Goal: Transaction & Acquisition: Purchase product/service

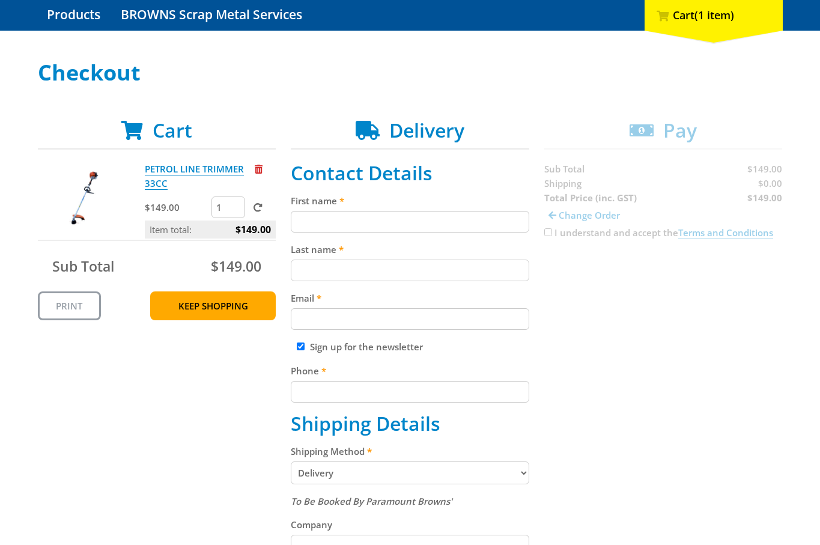
scroll to position [138, 0]
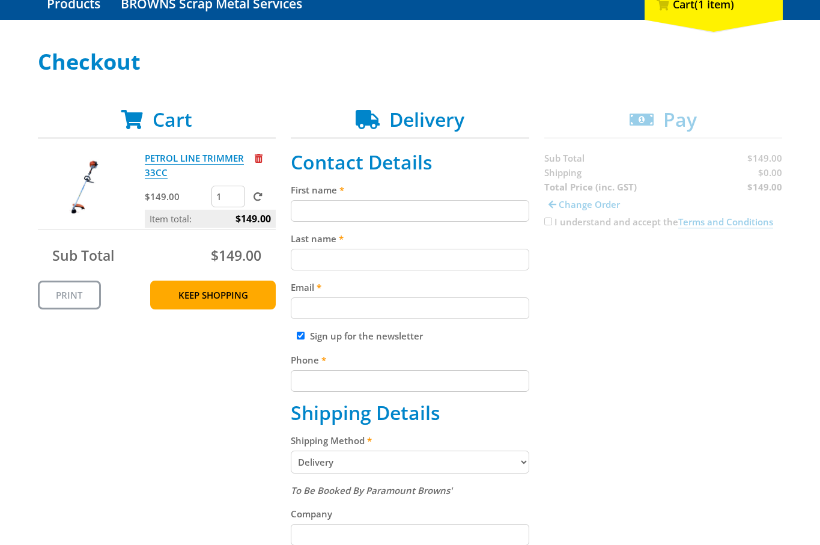
click at [332, 215] on input "First name" at bounding box center [410, 211] width 239 height 22
paste input "[PERSON_NAME]"
type input "[PERSON_NAME]"
click at [309, 269] on input "Last name" at bounding box center [410, 260] width 239 height 22
paste input "[PERSON_NAME]"
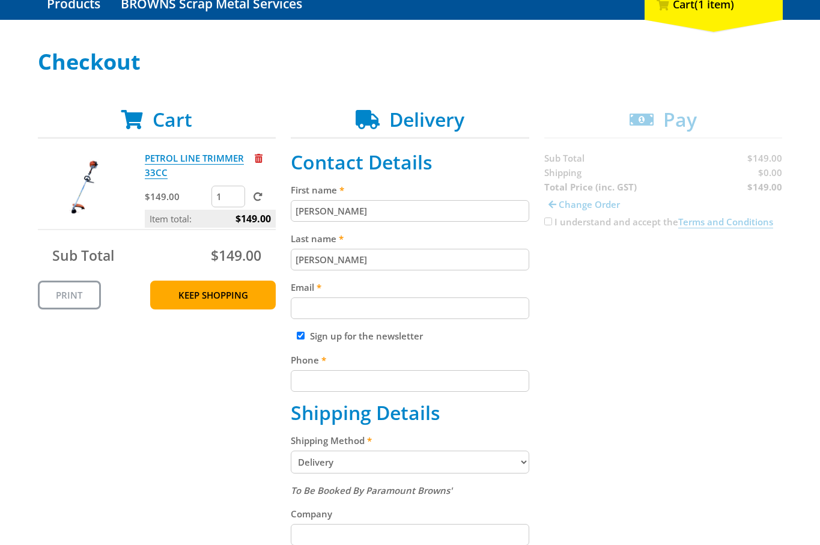
type input "[PERSON_NAME]"
drag, startPoint x: 62, startPoint y: 466, endPoint x: 335, endPoint y: 391, distance: 283.2
click at [62, 466] on div "Cart PETROL LINE TRIMMER 33CC $149.00 1 Item total: $149.00 Sub Total $149.00 P…" at bounding box center [410, 492] width 745 height 769
click at [392, 290] on label "Email" at bounding box center [410, 287] width 239 height 14
click at [392, 298] on input "Email" at bounding box center [410, 309] width 239 height 22
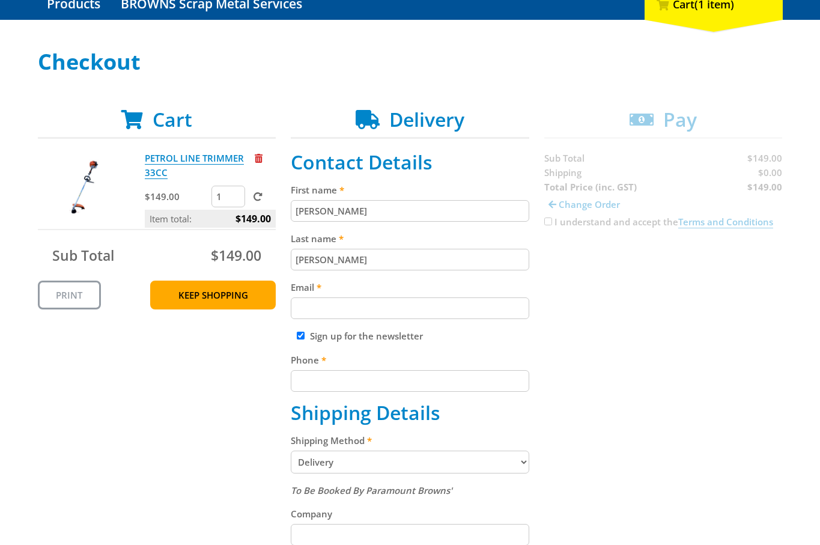
paste input "[EMAIL_ADDRESS][DOMAIN_NAME]"
type input "[EMAIL_ADDRESS][DOMAIN_NAME]"
click at [192, 418] on div "Cart PETROL LINE TRIMMER 33CC $149.00 1 Item total: $149.00 Sub Total $149.00 P…" at bounding box center [410, 492] width 745 height 769
click at [298, 336] on input "Sign up for the newsletter" at bounding box center [301, 336] width 8 height 8
checkbox input "false"
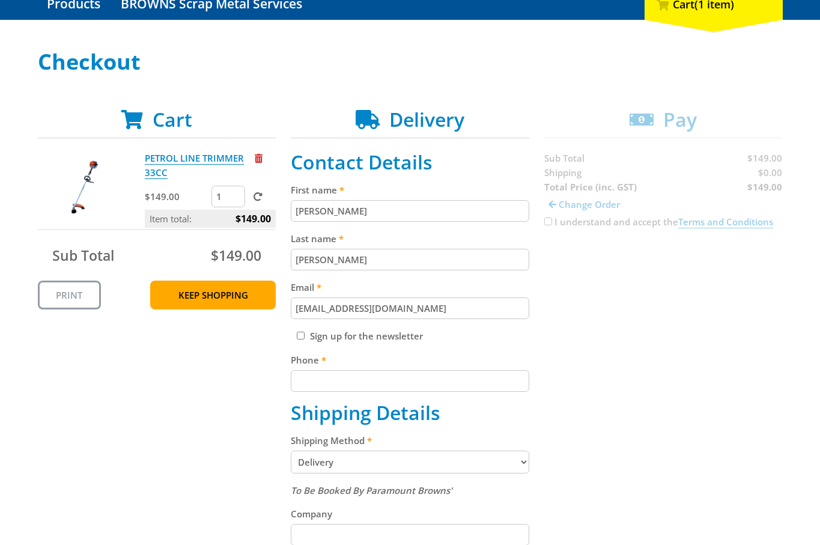
click at [217, 386] on div "Cart PETROL LINE TRIMMER 33CC $149.00 1 Item total: $149.00 Sub Total $149.00 P…" at bounding box center [410, 492] width 745 height 769
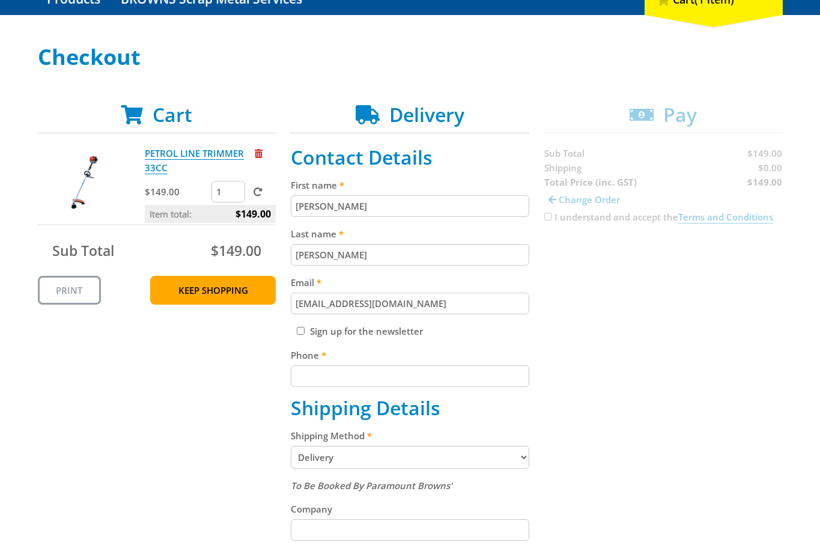
scroll to position [144, 0]
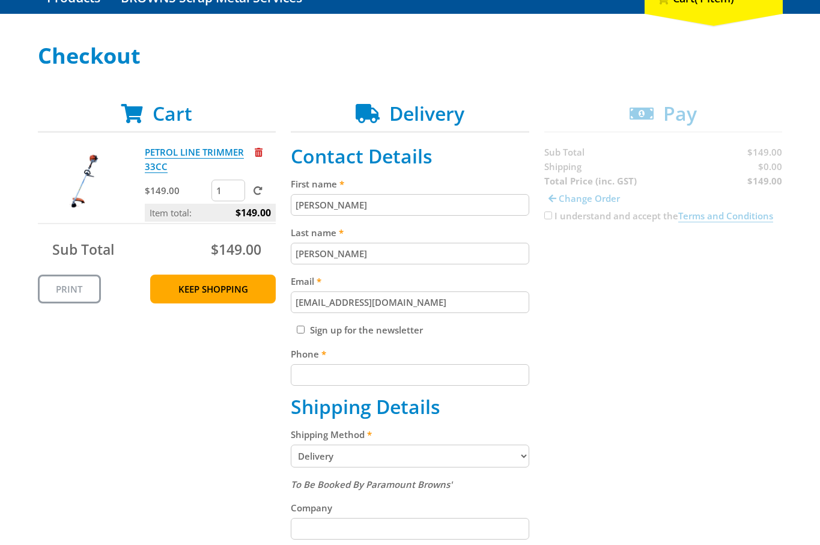
click at [368, 374] on input "Phone" at bounding box center [410, 375] width 239 height 22
paste input "[PHONE_NUMBER]"
type input "[PHONE_NUMBER]"
click at [200, 435] on div "Cart PETROL LINE TRIMMER 33CC $149.00 1 Item total: $149.00 Sub Total $149.00 P…" at bounding box center [410, 486] width 745 height 769
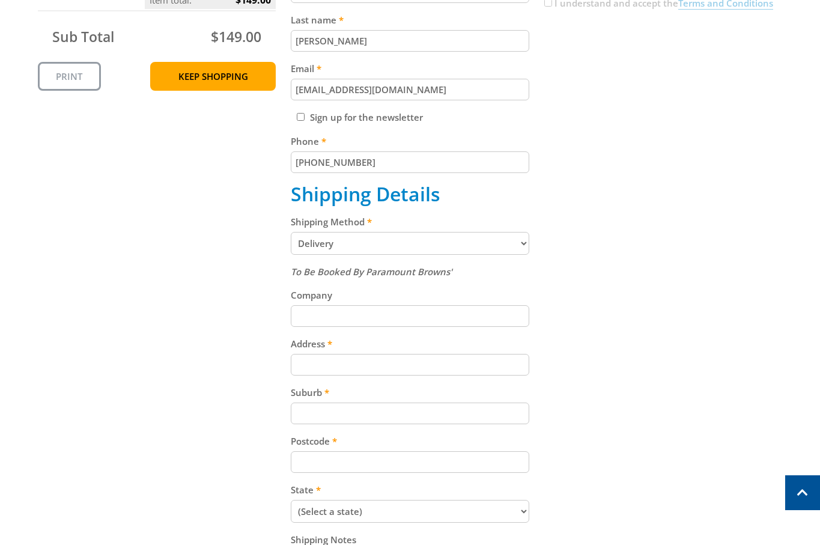
scroll to position [359, 0]
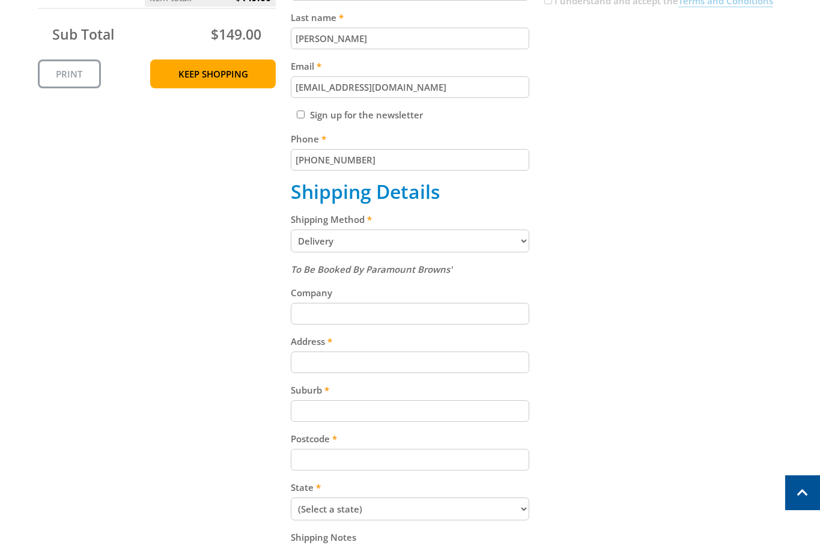
click at [451, 245] on select "Pickup from [GEOGRAPHIC_DATA][PERSON_NAME] Delivery" at bounding box center [410, 241] width 239 height 23
select select "Pickup"
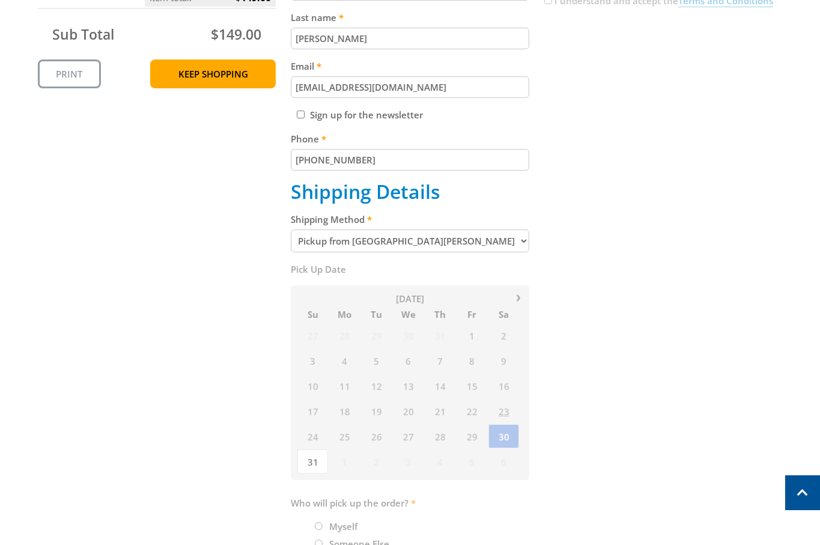
drag, startPoint x: 648, startPoint y: 273, endPoint x: 653, endPoint y: 267, distance: 7.2
click at [653, 269] on div "Cart PETROL LINE TRIMMER 33CC $149.00 1 Item total: $149.00 Sub Total $149.00 P…" at bounding box center [410, 253] width 745 height 733
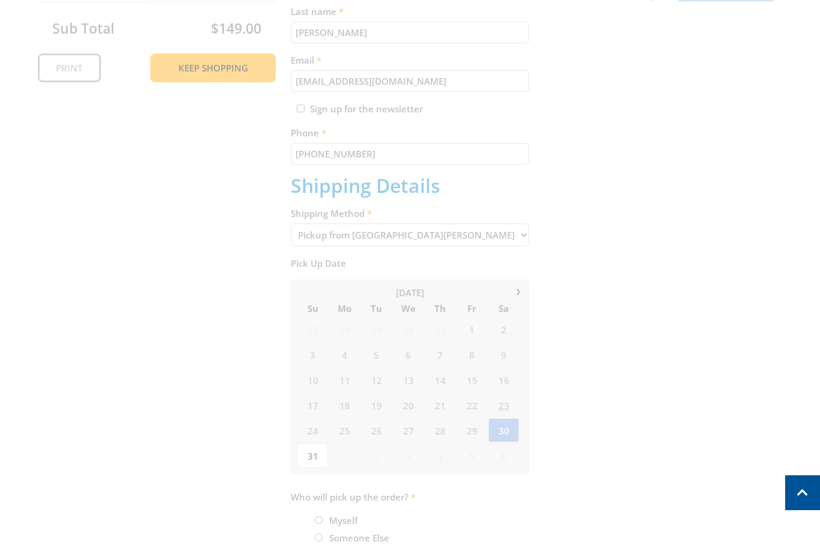
scroll to position [372, 0]
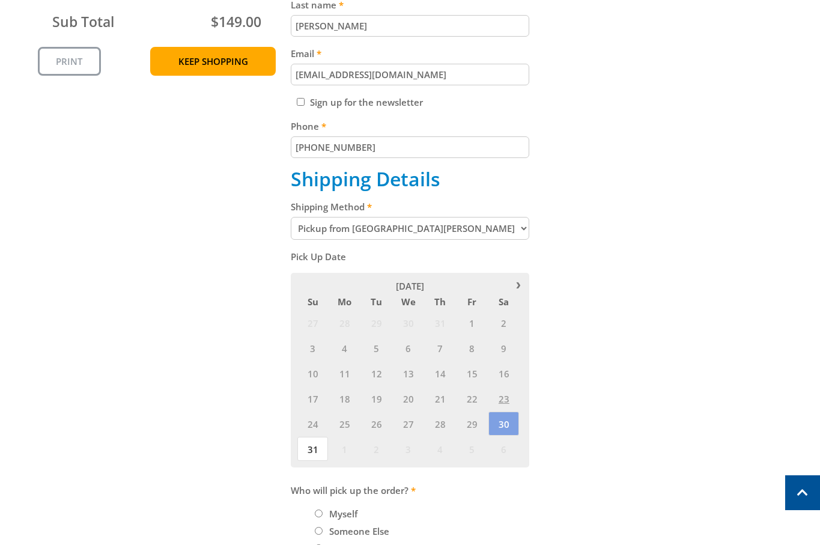
click at [480, 325] on span "1" at bounding box center [472, 323] width 31 height 24
click at [499, 429] on span "30" at bounding box center [504, 424] width 31 height 24
click at [634, 358] on div "Cart PETROL LINE TRIMMER 33CC $149.00 1 Item total: $149.00 Sub Total $149.00 P…" at bounding box center [410, 240] width 745 height 733
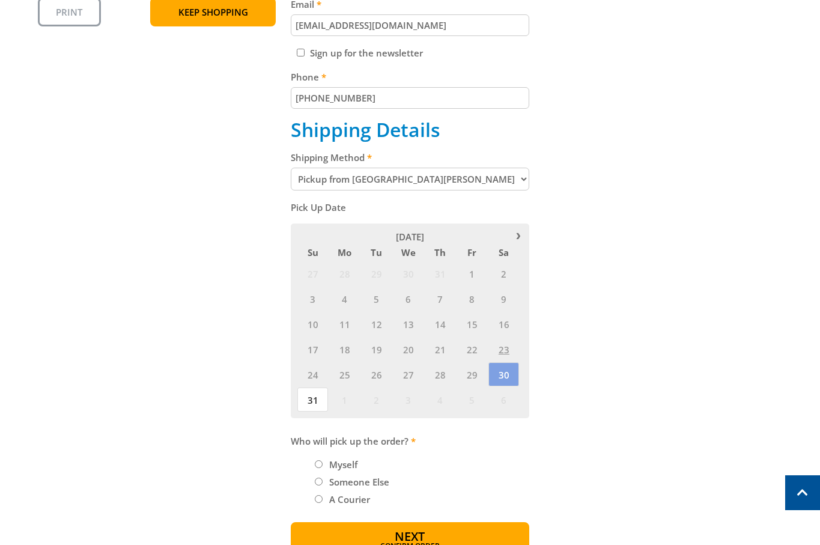
scroll to position [439, 0]
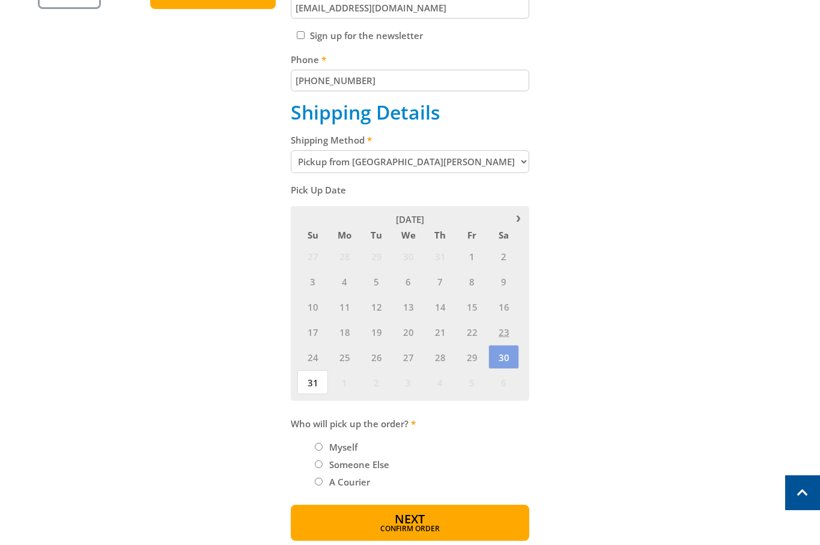
click at [324, 445] on li "Myself" at bounding box center [422, 447] width 215 height 14
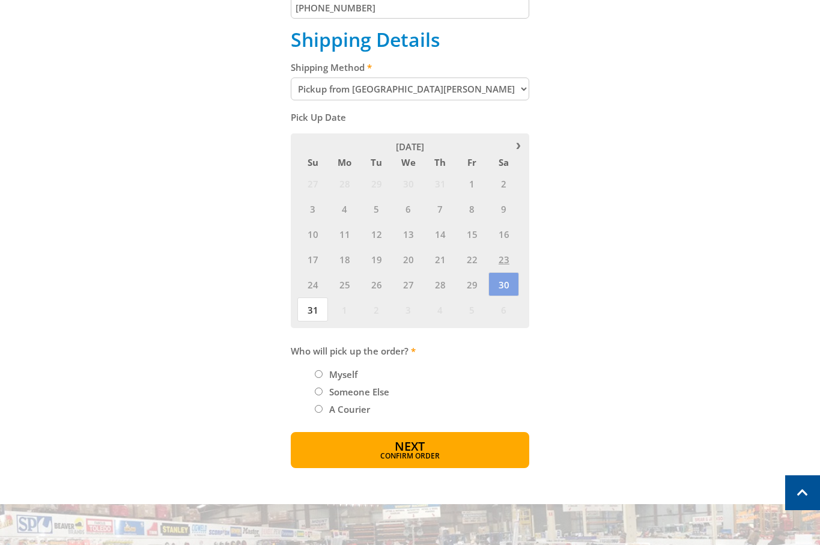
scroll to position [512, 0]
click at [319, 375] on input "Myself" at bounding box center [319, 374] width 8 height 8
radio input "true"
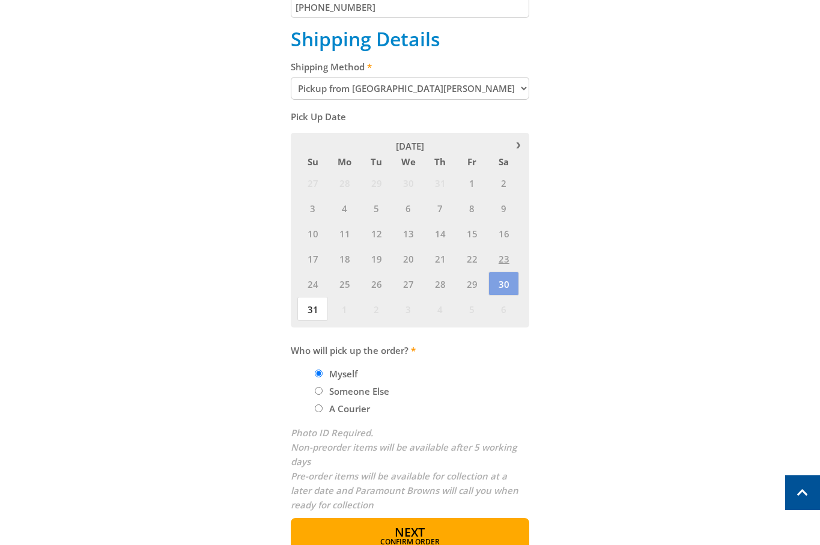
click at [286, 382] on div "Cart PETROL LINE TRIMMER 33CC $149.00 1 Item total: $149.00 Sub Total $149.00 P…" at bounding box center [410, 144] width 745 height 820
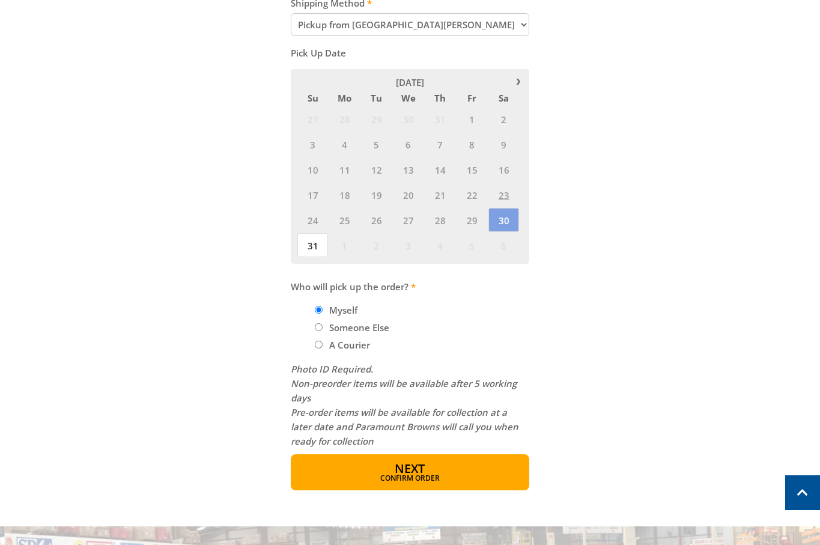
scroll to position [578, 0]
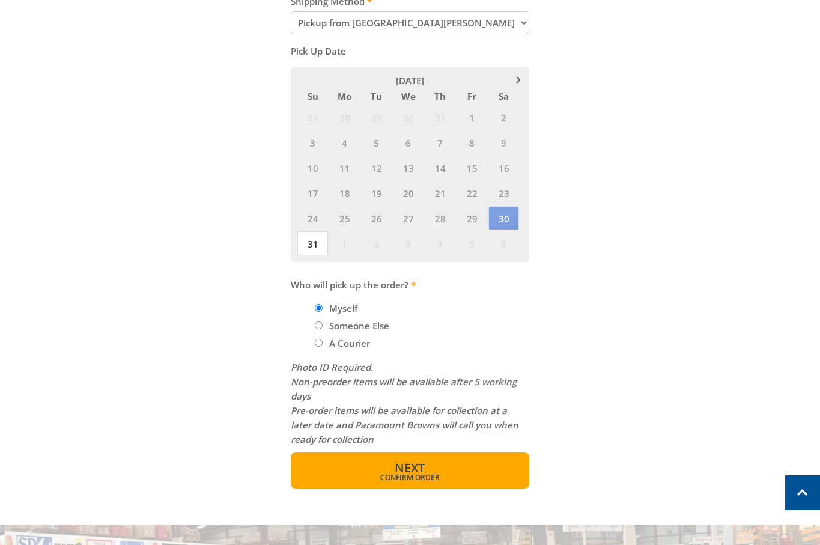
click at [447, 469] on button "Next Confirm order" at bounding box center [410, 471] width 239 height 36
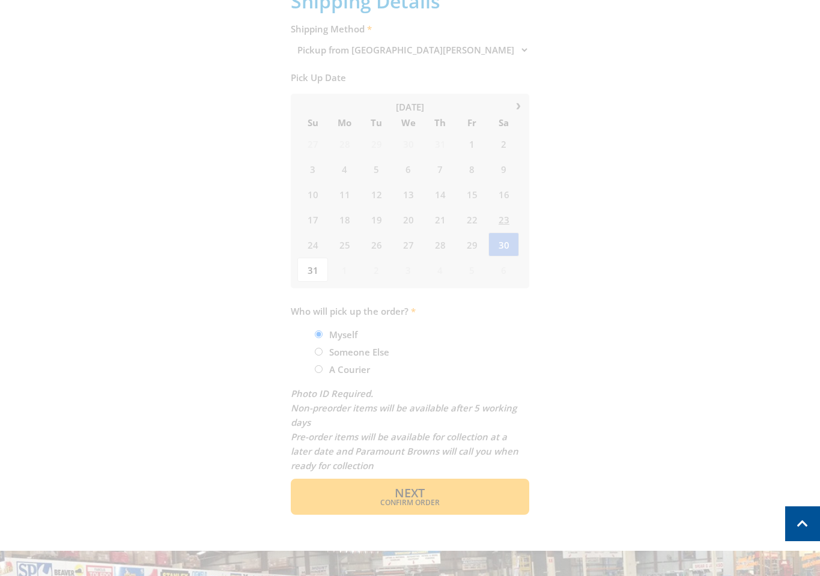
scroll to position [546, 0]
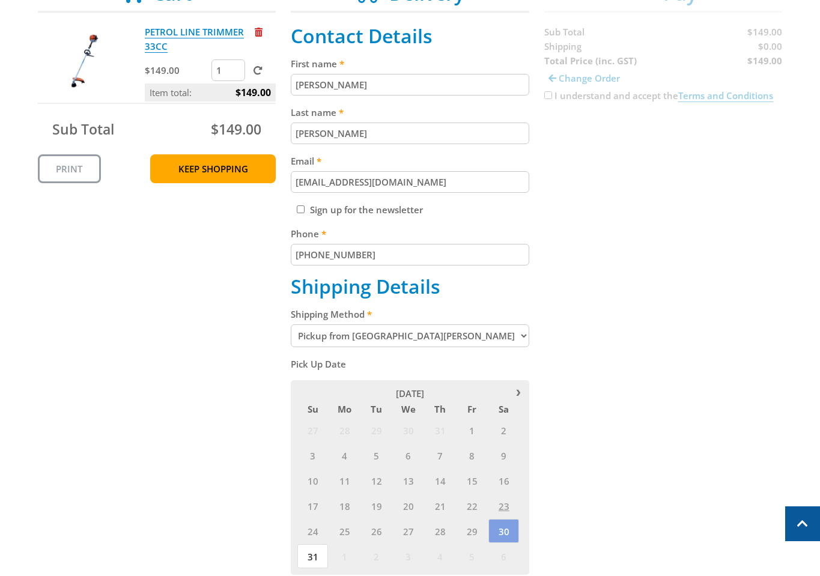
scroll to position [326, 0]
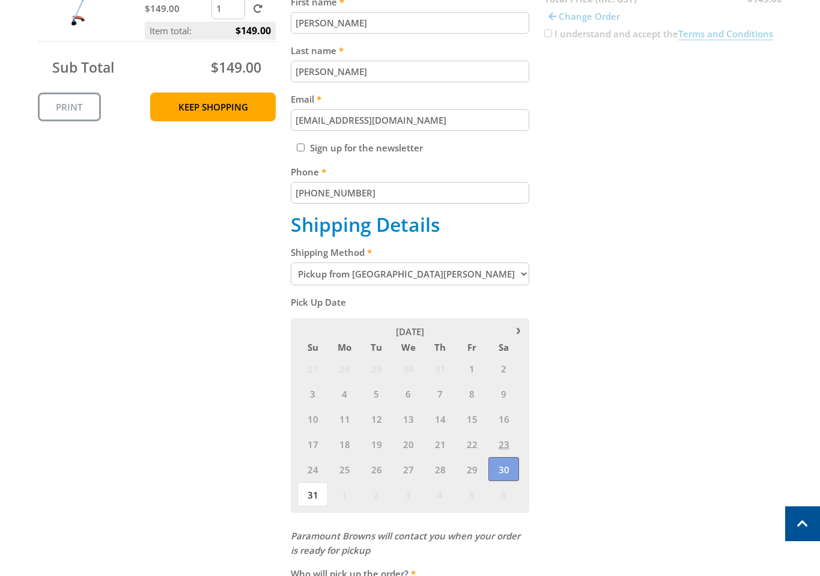
click at [512, 468] on span "30" at bounding box center [504, 469] width 31 height 24
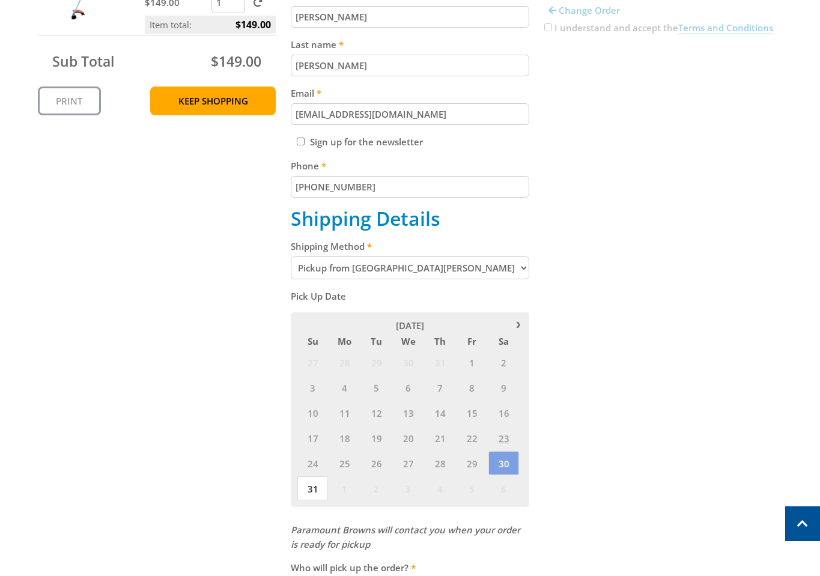
scroll to position [340, 0]
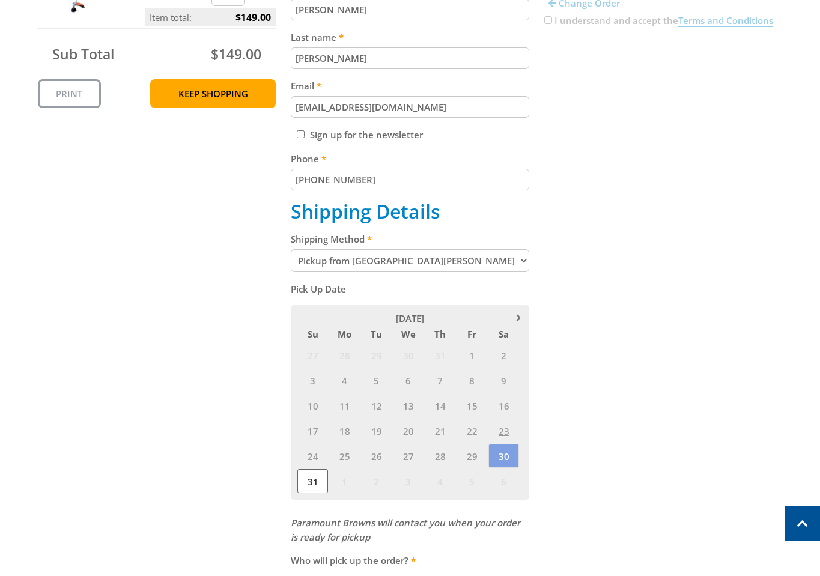
click at [309, 486] on span "31" at bounding box center [313, 481] width 31 height 24
click at [506, 457] on span "30" at bounding box center [504, 456] width 31 height 24
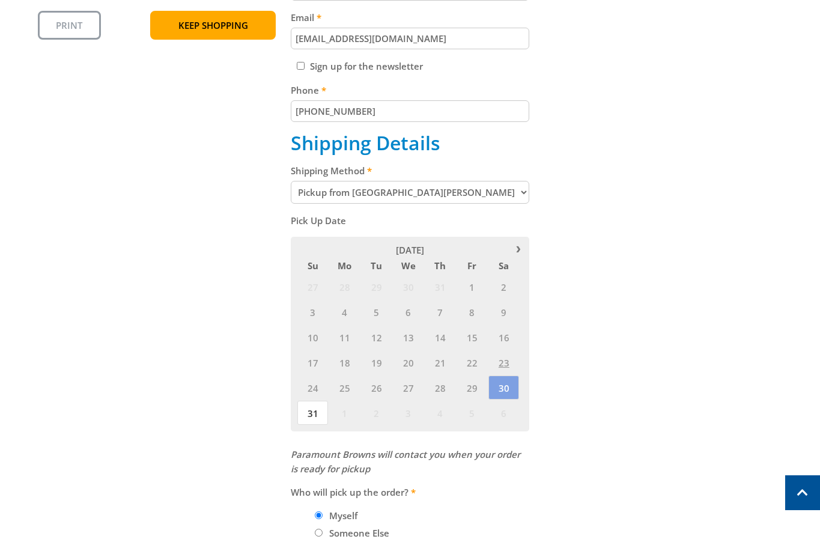
scroll to position [537, 0]
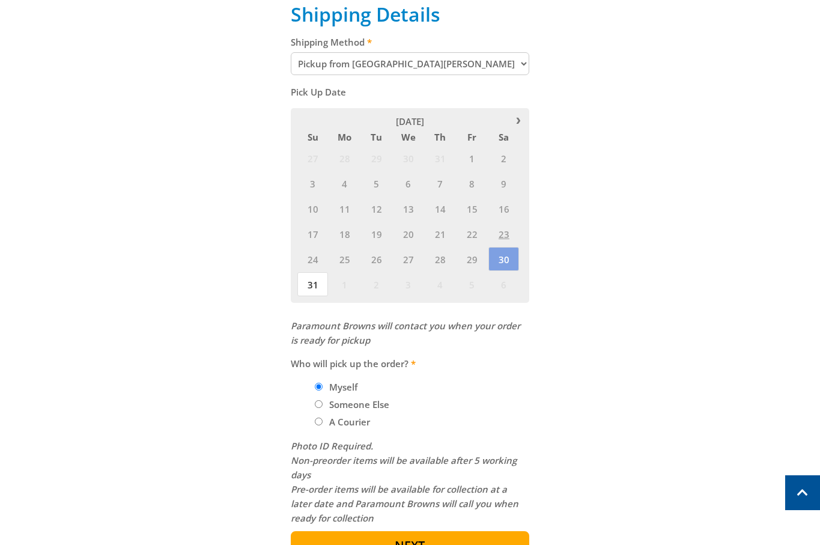
click at [355, 408] on label "Someone Else" at bounding box center [359, 404] width 69 height 20
click at [323, 408] on input "Someone Else" at bounding box center [319, 404] width 8 height 8
radio input "true"
click at [346, 385] on label "Myself" at bounding box center [343, 387] width 37 height 20
click at [323, 385] on input "Myself" at bounding box center [319, 387] width 8 height 8
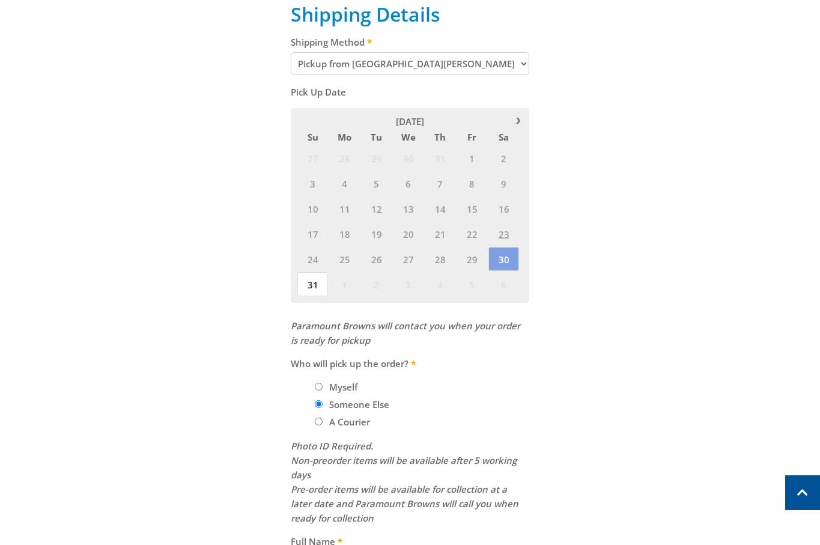
radio input "true"
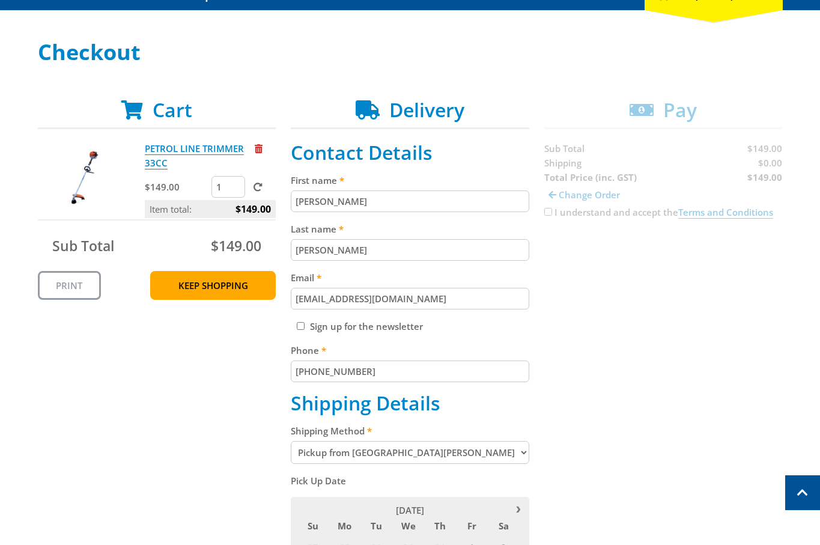
scroll to position [153, 0]
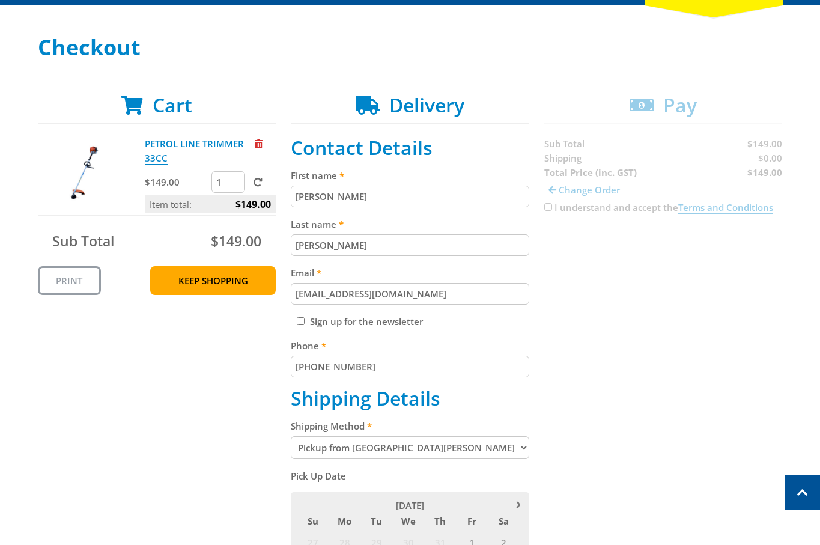
click at [450, 437] on select "Pickup from [GEOGRAPHIC_DATA][PERSON_NAME] Delivery" at bounding box center [410, 447] width 239 height 23
click at [408, 447] on select "Pickup from [GEOGRAPHIC_DATA][PERSON_NAME] Delivery" at bounding box center [410, 447] width 239 height 23
select select "Delivery"
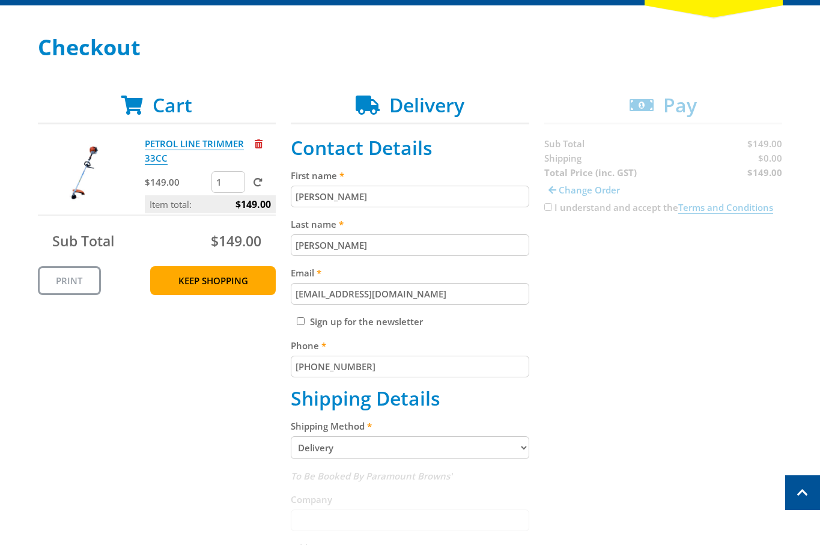
click at [216, 474] on div "Cart PETROL LINE TRIMMER 33CC $149.00 1 Item total: $149.00 Sub Total $149.00 P…" at bounding box center [410, 478] width 745 height 769
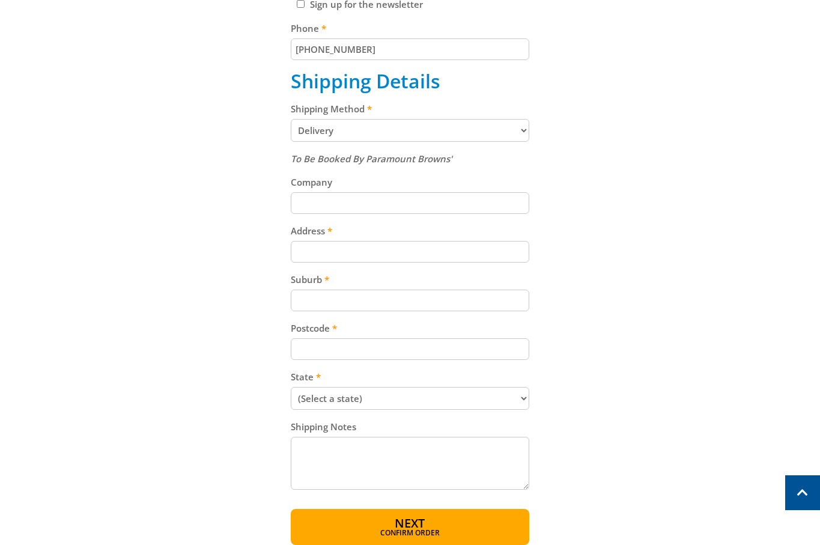
scroll to position [477, 0]
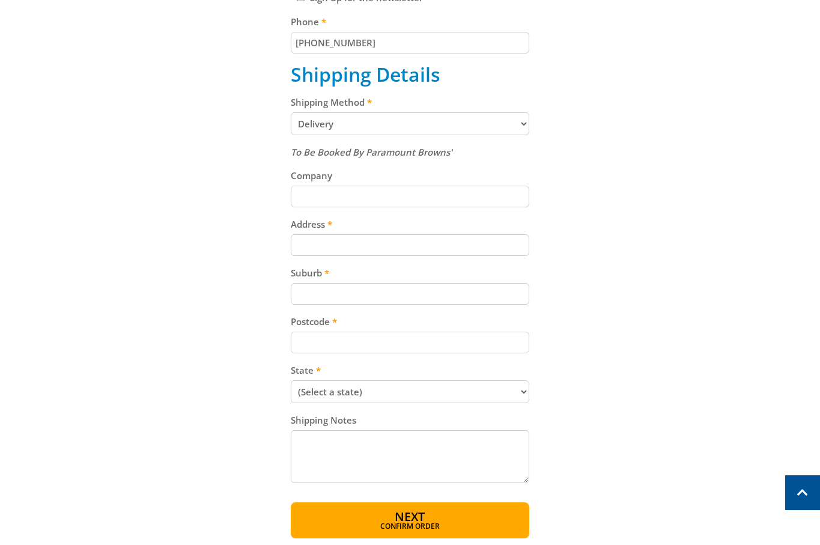
click at [355, 194] on input "Company" at bounding box center [410, 197] width 239 height 22
paste input "[PERSON_NAME]"
type input "[PERSON_NAME]"
click at [314, 248] on input "Address" at bounding box center [410, 245] width 239 height 22
paste input "[PERSON_NAME]"
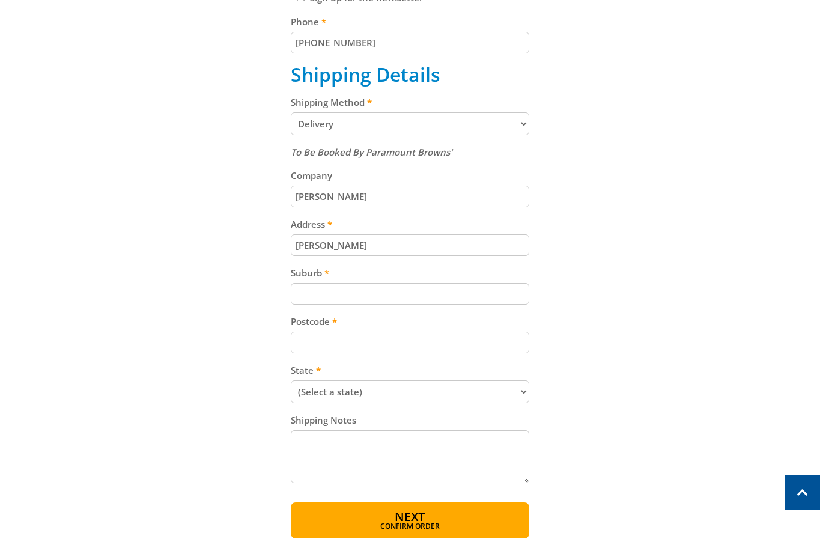
click at [195, 286] on div "Cart PETROL LINE TRIMMER 33CC $149.00 1 Item total: $149.00 Sub Total $149.00 P…" at bounding box center [410, 154] width 745 height 769
paste input "15 Follett Close"
drag, startPoint x: 383, startPoint y: 246, endPoint x: 14, endPoint y: 245, distance: 369.1
click at [14, 245] on div "Select your Delivery Method Personal Pick up Available in 5 days Courier Pick u…" at bounding box center [410, 124] width 820 height 827
type input "15 Follett Close"
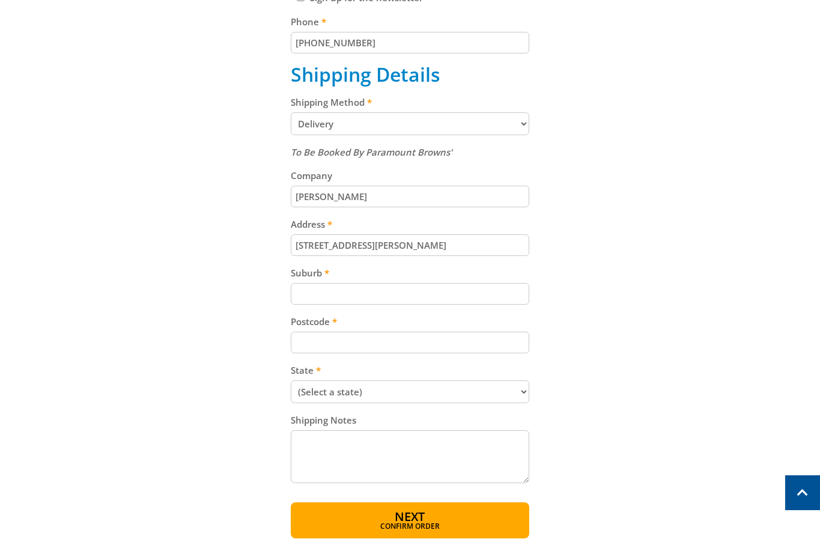
drag, startPoint x: 355, startPoint y: 203, endPoint x: 26, endPoint y: 200, distance: 329.4
click at [20, 201] on div "Select your Delivery Method Personal Pick up Available in 5 days Courier Pick u…" at bounding box center [410, 124] width 820 height 827
click at [7, 201] on div "Select your Delivery Method Personal Pick up Available in 5 days Courier Pick u…" at bounding box center [410, 124] width 820 height 827
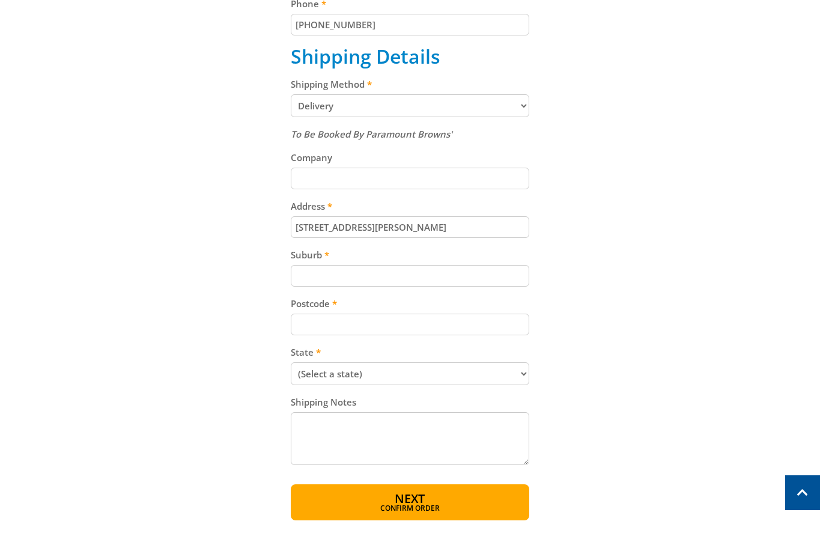
scroll to position [495, 0]
click at [338, 319] on input "Postcode" at bounding box center [410, 324] width 239 height 22
paste input "5250"
type input "5250"
drag, startPoint x: 188, startPoint y: 349, endPoint x: 257, endPoint y: 339, distance: 69.8
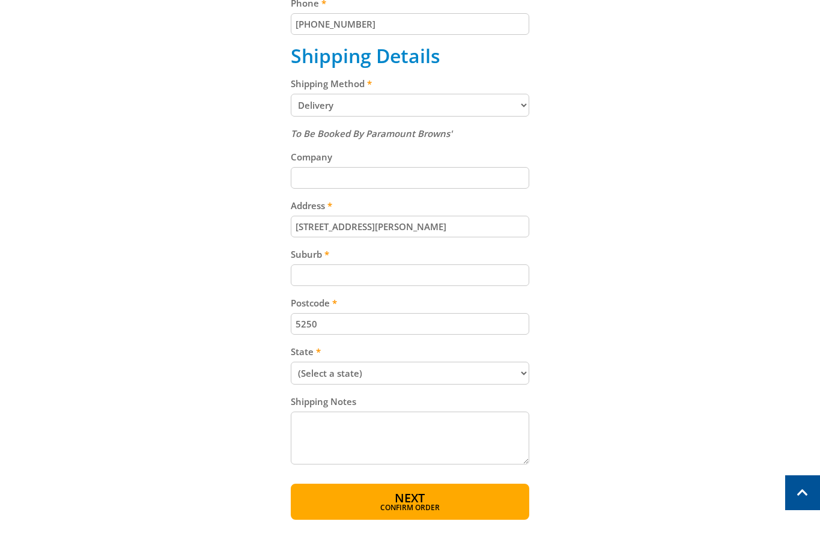
click at [186, 348] on div "Cart PETROL LINE TRIMMER 33CC $149.00 1 Item total: $149.00 Sub Total $149.00 P…" at bounding box center [410, 135] width 745 height 769
click at [341, 370] on select "(Select a state) South Australia Victoria New South Wales Queensland Western Au…" at bounding box center [410, 373] width 239 height 23
select select "SA"
click at [291, 362] on select "(Select a state) South Australia Victoria New South Wales Queensland Western Au…" at bounding box center [410, 373] width 239 height 23
click at [215, 258] on div "Cart PETROL LINE TRIMMER 33CC $149.00 1 Item total: $149.00 Sub Total $149.00 P…" at bounding box center [410, 135] width 745 height 769
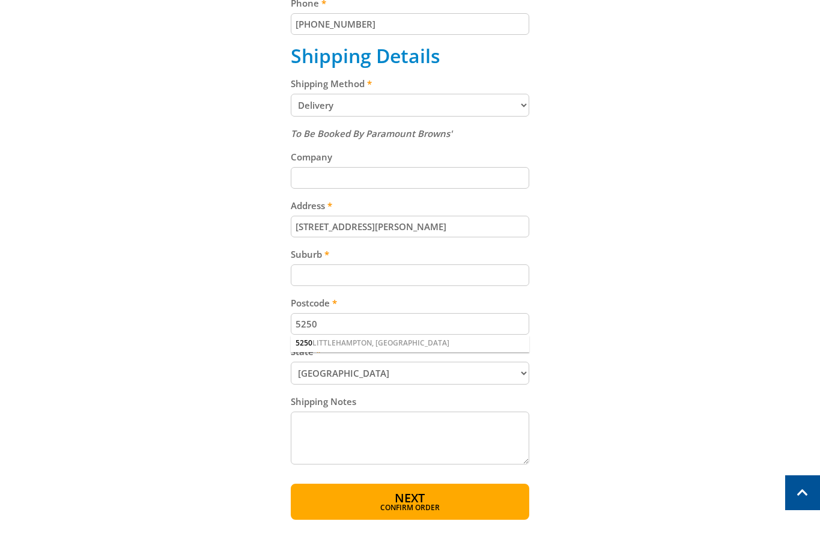
click at [329, 274] on input "Suburb" at bounding box center [410, 275] width 239 height 22
paste input "Totness"
type input "Totness"
drag, startPoint x: 186, startPoint y: 323, endPoint x: 176, endPoint y: 368, distance: 45.6
click at [186, 325] on div "Cart PETROL LINE TRIMMER 33CC $149.00 1 Item total: $149.00 Sub Total $149.00 P…" at bounding box center [410, 135] width 745 height 769
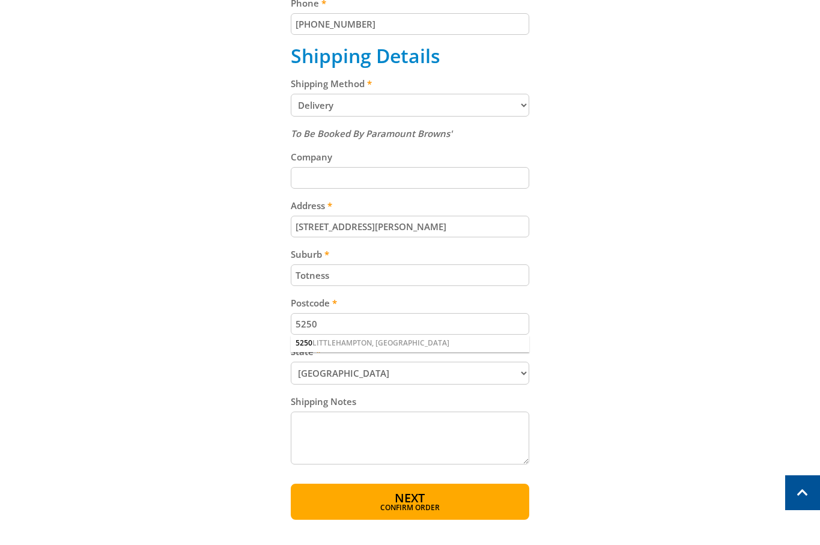
click at [176, 374] on div "Cart PETROL LINE TRIMMER 33CC $149.00 1 Item total: $149.00 Sub Total $149.00 P…" at bounding box center [410, 135] width 745 height 769
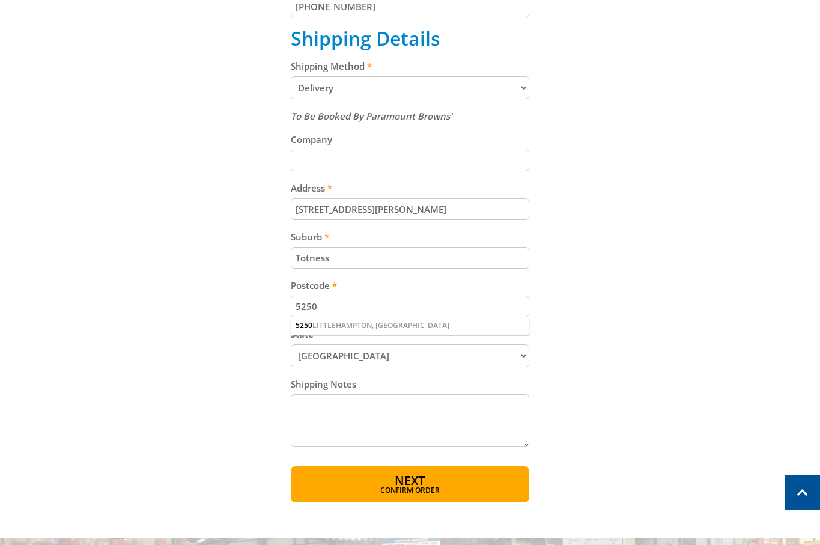
scroll to position [515, 0]
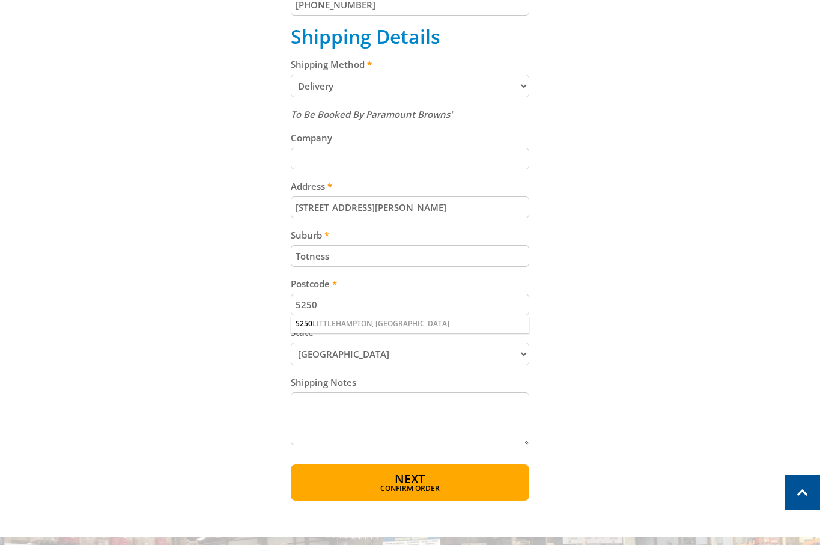
click at [583, 316] on div "Cart PETROL LINE TRIMMER 33CC $149.00 1 Item total: $149.00 Sub Total $149.00 P…" at bounding box center [410, 116] width 745 height 769
click at [636, 353] on div "Cart PETROL LINE TRIMMER 33CC $149.00 1 Item total: $149.00 Sub Total $149.00 P…" at bounding box center [410, 116] width 745 height 769
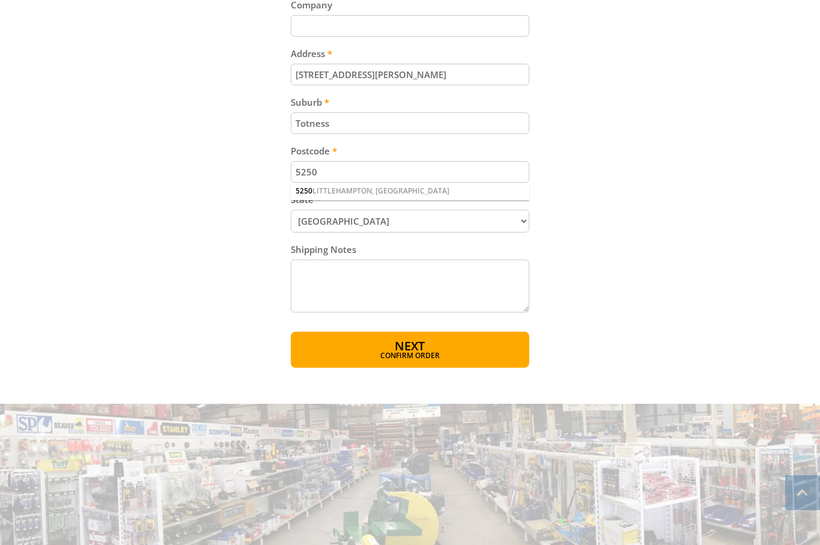
scroll to position [782, 0]
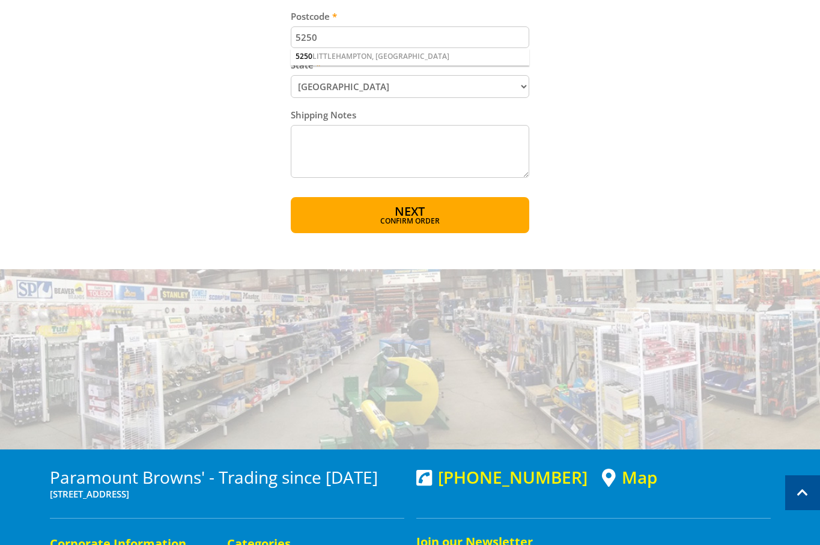
click at [428, 214] on button "Next Confirm order" at bounding box center [410, 215] width 239 height 36
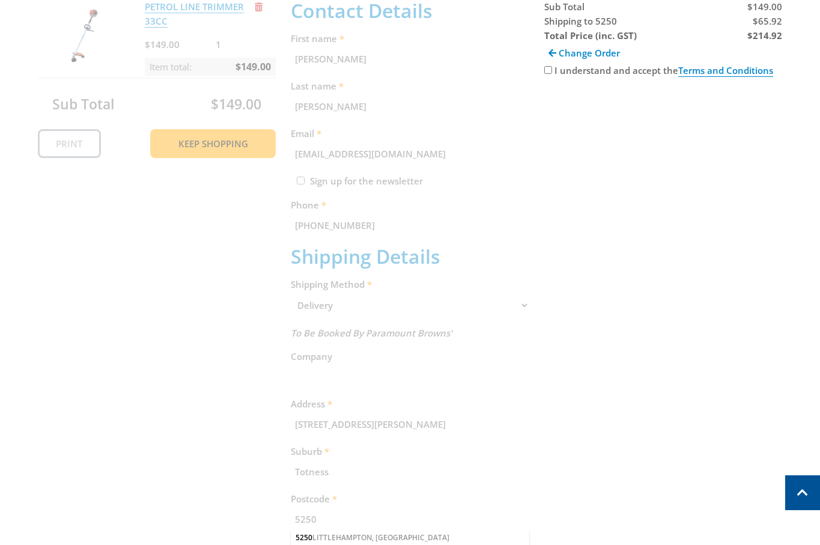
scroll to position [246, 0]
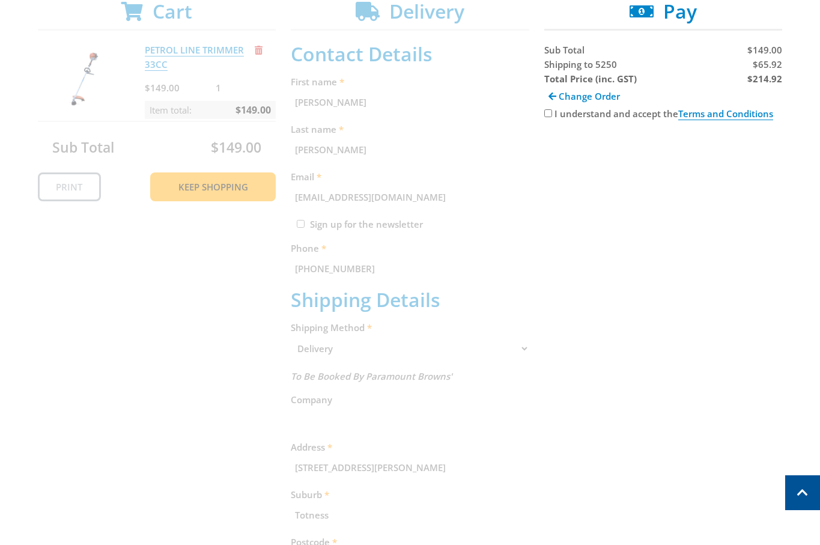
click at [714, 257] on div "Cart PETROL LINE TRIMMER 33CC $149.00 1 Item total: $149.00 Sub Total $149.00 P…" at bounding box center [410, 378] width 745 height 756
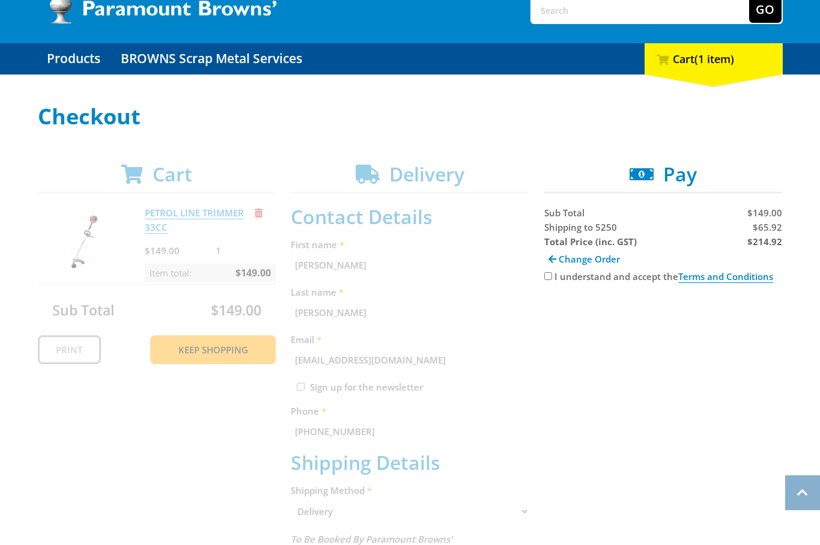
scroll to position [75, 0]
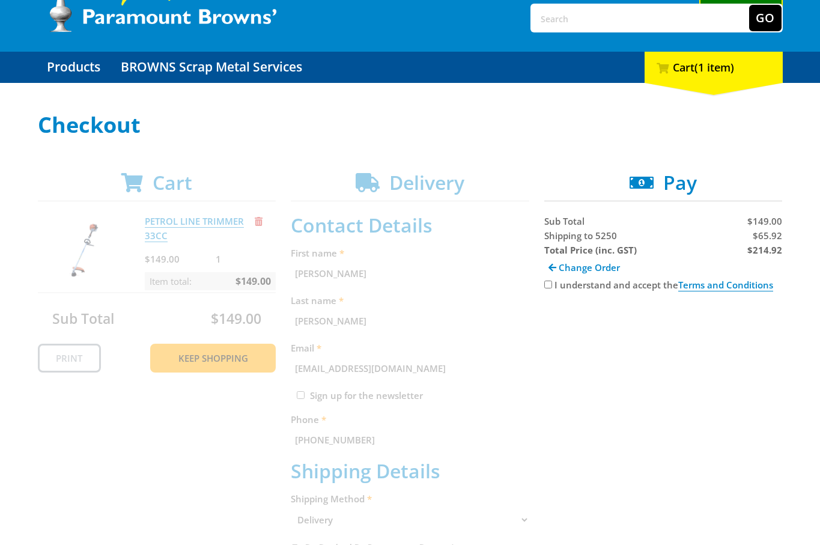
click at [549, 283] on input "I understand and accept the Terms and Conditions" at bounding box center [549, 285] width 8 height 8
checkbox input "true"
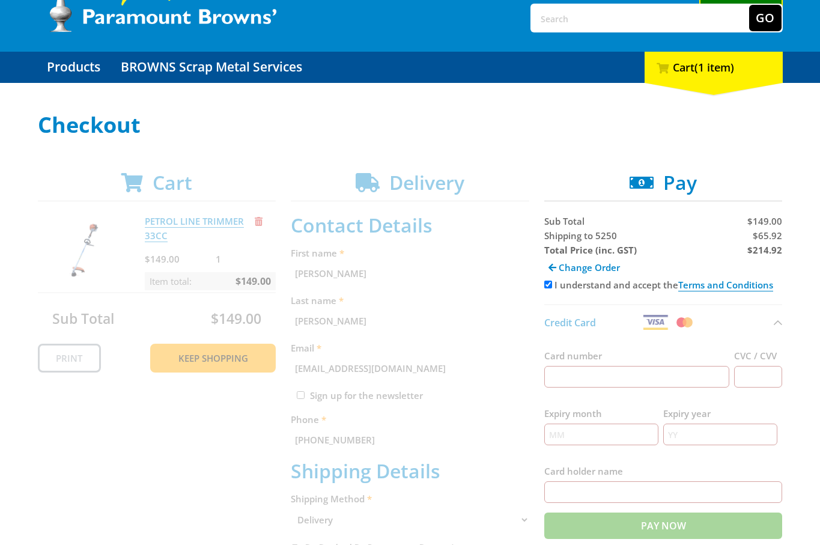
click at [561, 323] on span "Credit Card" at bounding box center [571, 322] width 52 height 13
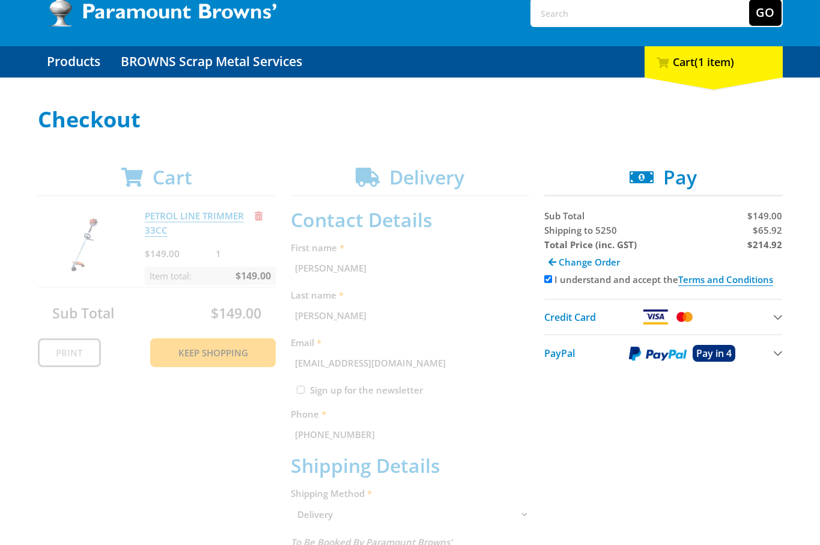
scroll to position [87, 0]
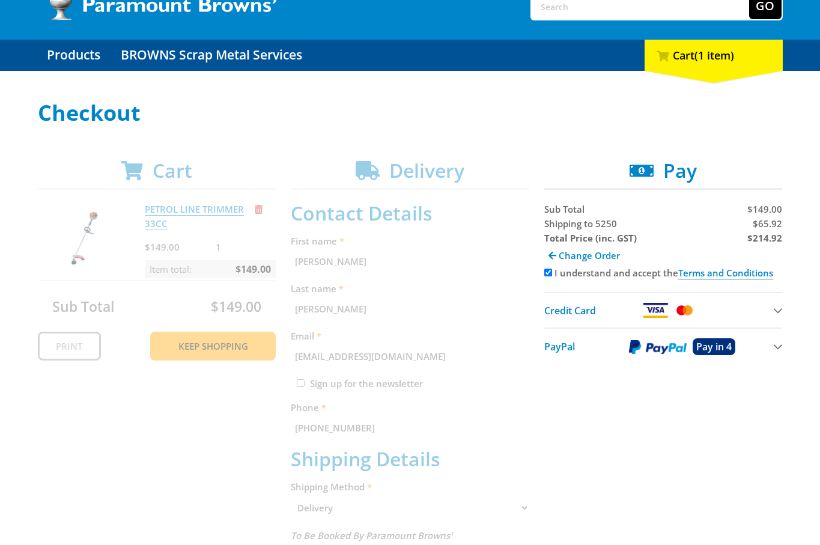
click at [723, 304] on button "Credit Card" at bounding box center [664, 309] width 239 height 35
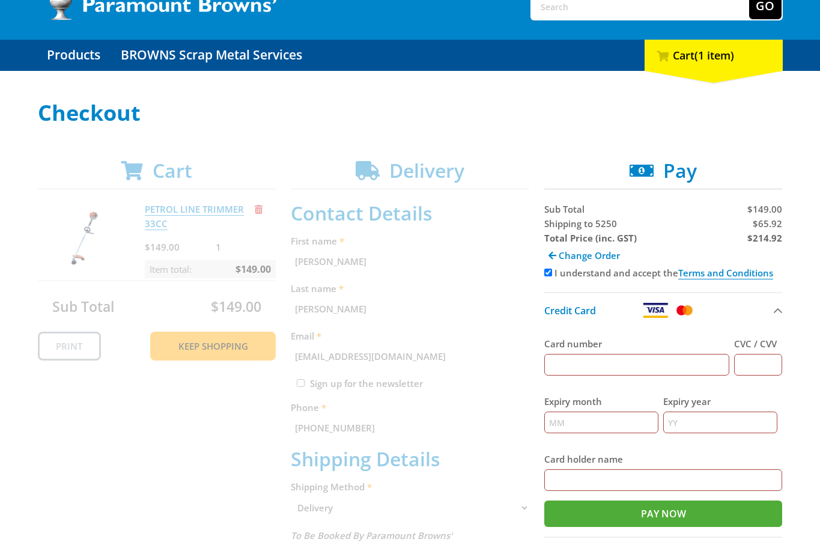
click at [617, 353] on div "Card number" at bounding box center [638, 356] width 186 height 39
click at [637, 366] on input "Card number" at bounding box center [638, 365] width 186 height 22
type input "5454545454545454"
type input "123"
type input "12"
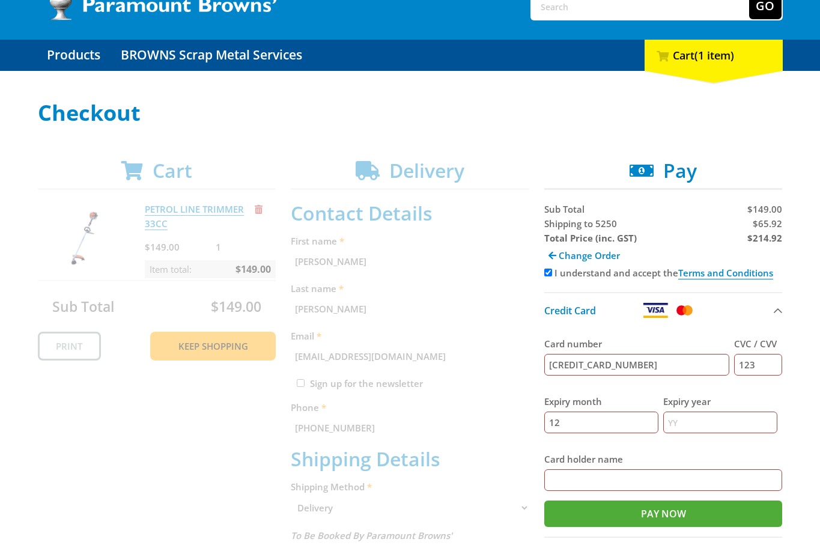
type input "2025"
type input "[PERSON_NAME]"
click at [67, 476] on div "Cart PETROL LINE TRIMMER 33CC $149.00 1 Item total: $149.00 Sub Total $149.00 P…" at bounding box center [410, 537] width 745 height 756
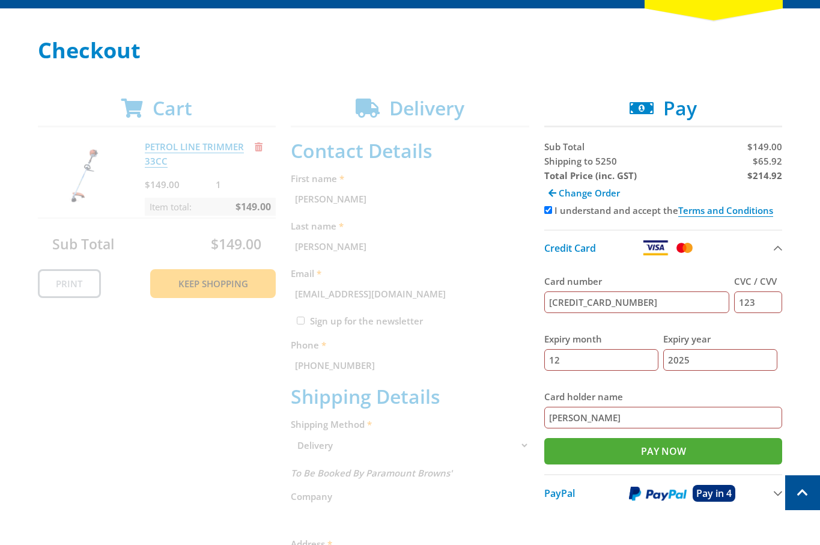
scroll to position [136, 0]
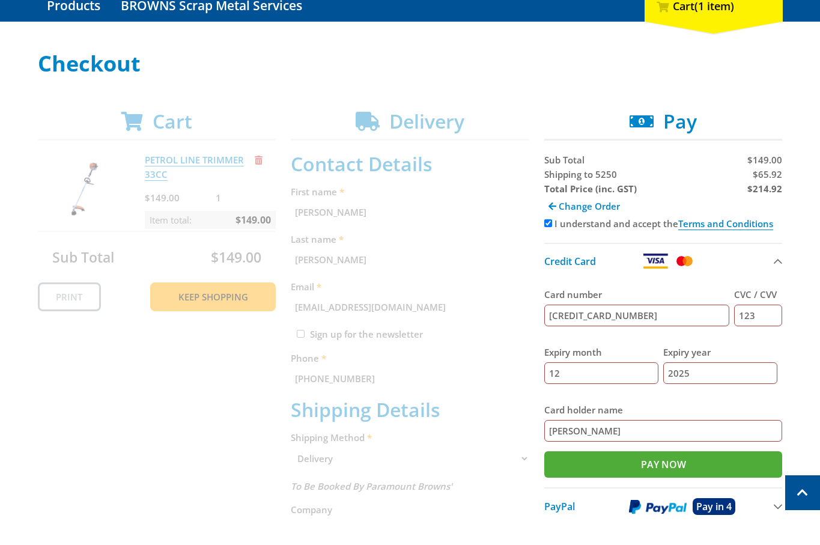
click at [549, 176] on span "Shipping to 5250" at bounding box center [581, 174] width 73 height 12
copy span "Shipping"
click at [772, 176] on span "$65.92" at bounding box center [767, 174] width 29 height 12
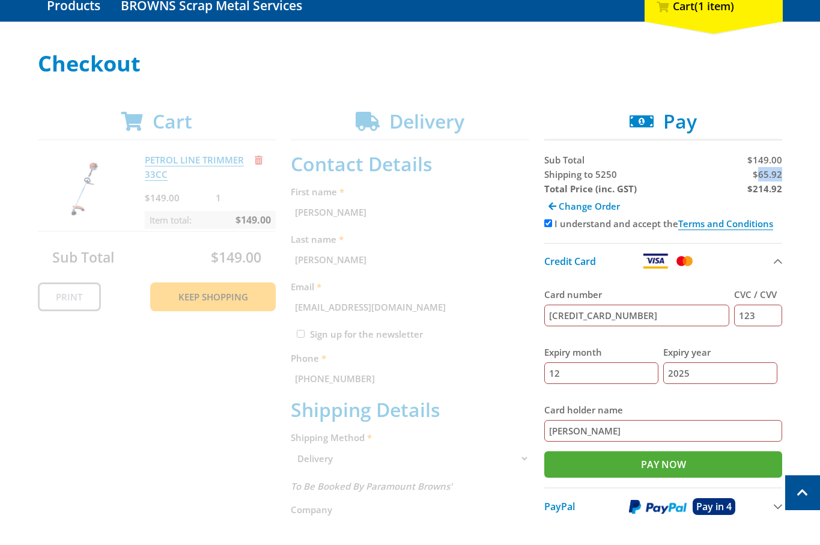
copy span "65.92"
click at [773, 188] on strong "$214.92" at bounding box center [765, 189] width 35 height 12
copy strong "214.92"
click at [204, 465] on div "Cart PETROL LINE TRIMMER 33CC $149.00 1 Item total: $149.00 Sub Total $149.00 P…" at bounding box center [410, 488] width 745 height 756
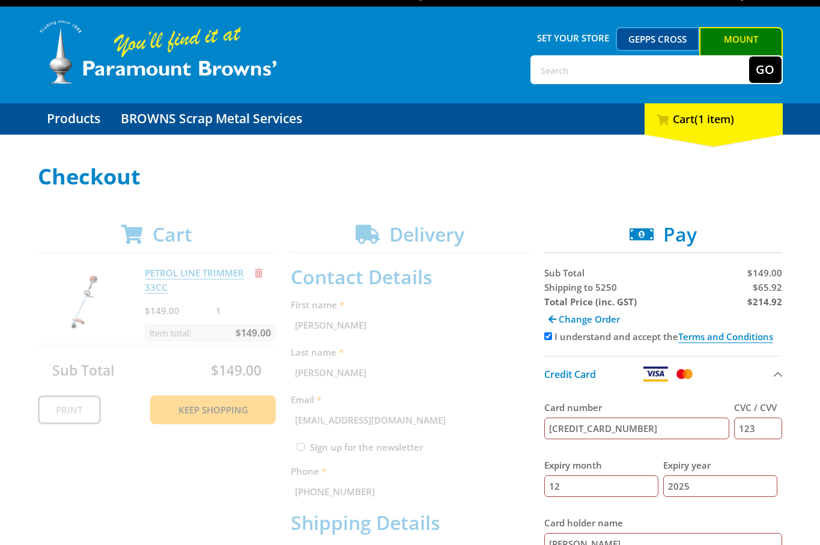
scroll to position [20, 0]
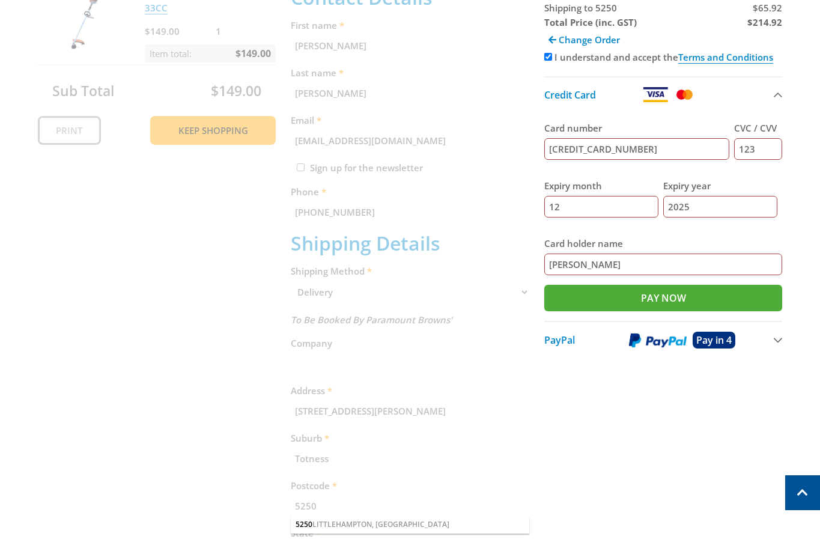
scroll to position [305, 0]
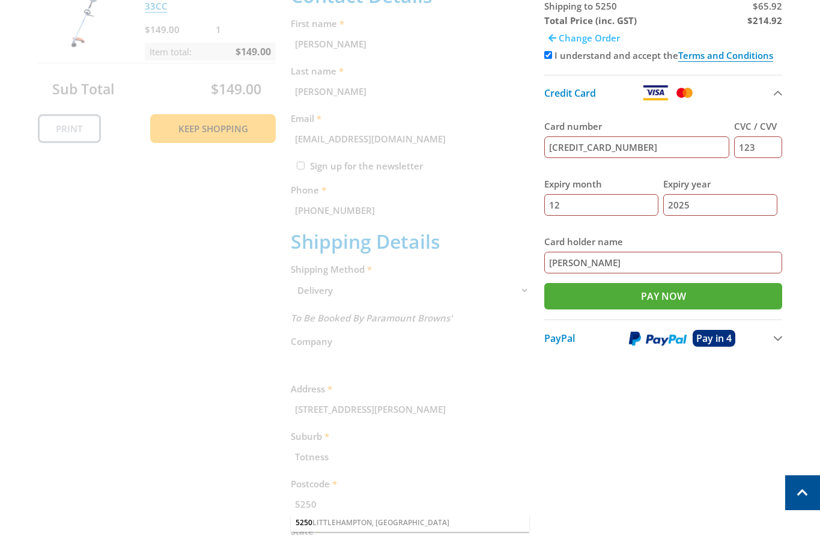
click at [572, 40] on span "Change Order" at bounding box center [589, 38] width 61 height 12
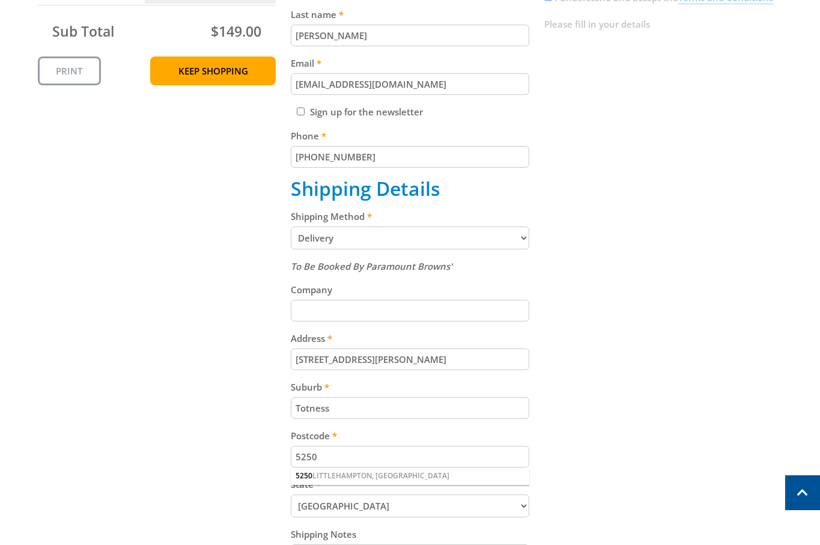
scroll to position [367, 0]
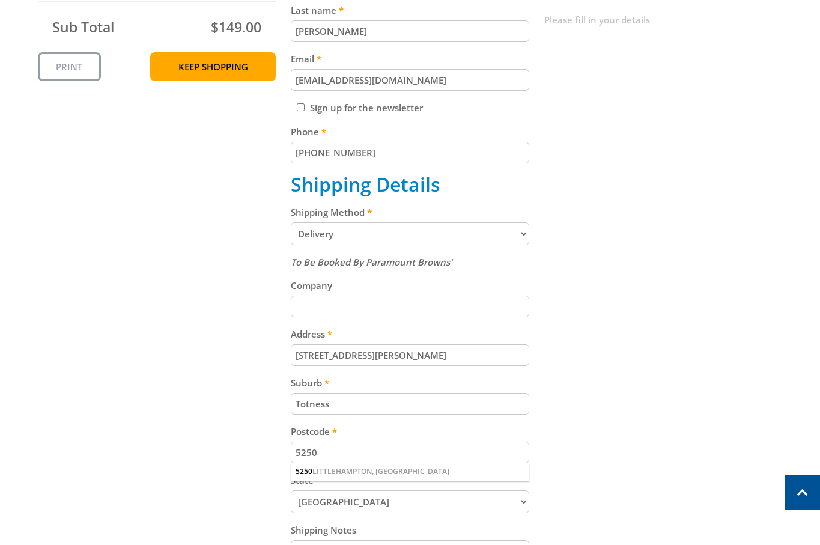
click at [476, 239] on select "Pickup from [GEOGRAPHIC_DATA][PERSON_NAME] Delivery" at bounding box center [410, 233] width 239 height 23
select select "Pickup"
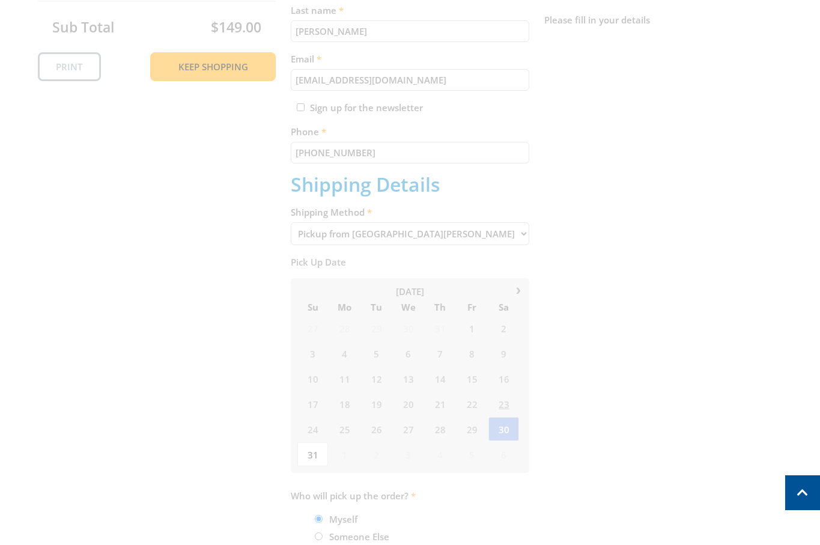
drag, startPoint x: 40, startPoint y: 316, endPoint x: 85, endPoint y: 339, distance: 50.5
click at [40, 317] on div "Cart PETROL LINE TRIMMER 33CC $149.00 1 Item total: $149.00 Sub Total $149.00 P…" at bounding box center [410, 290] width 745 height 820
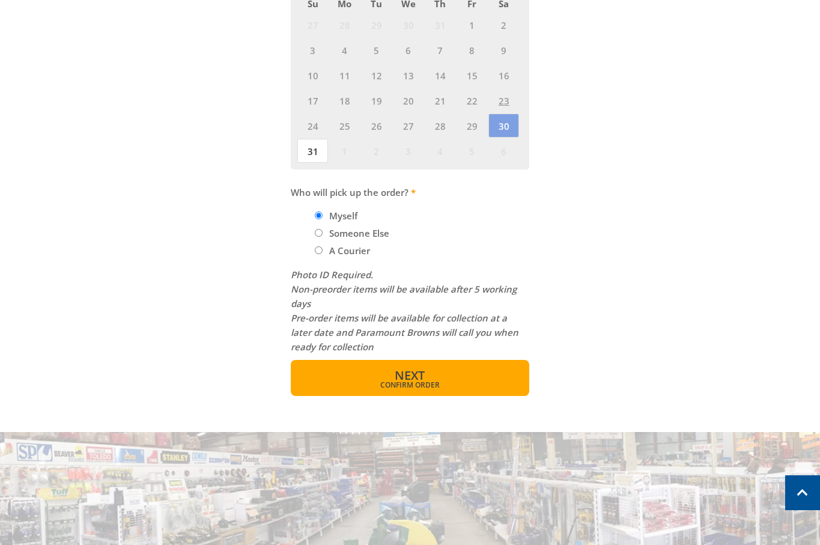
click at [448, 392] on button "Next Confirm order" at bounding box center [410, 378] width 239 height 36
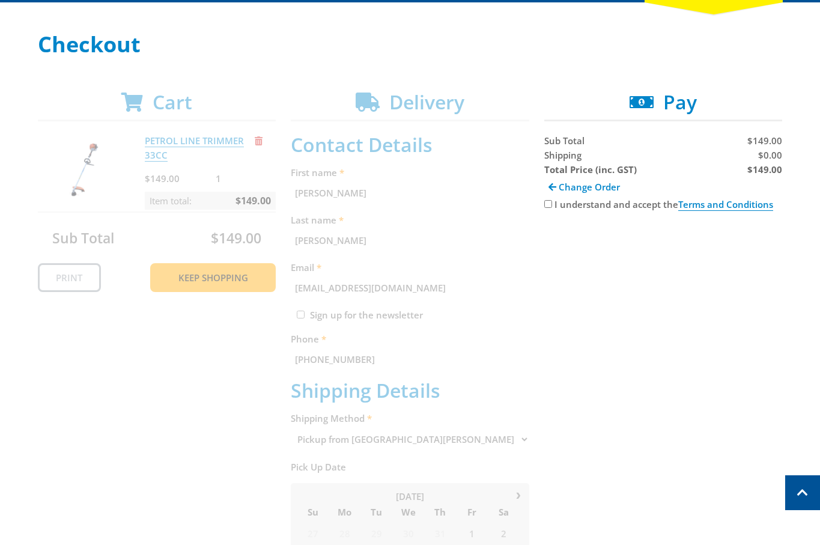
scroll to position [155, 0]
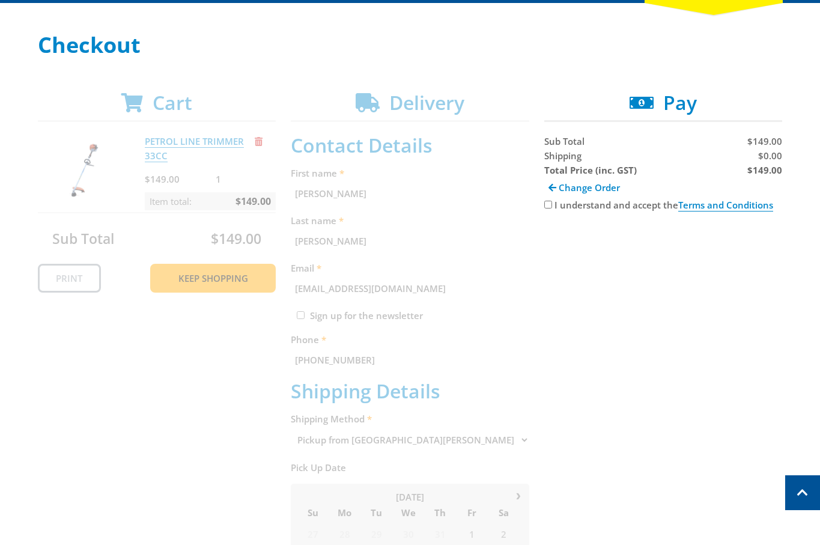
drag, startPoint x: 546, startPoint y: 205, endPoint x: 551, endPoint y: 211, distance: 7.7
click at [546, 205] on input "I understand and accept the Terms and Conditions" at bounding box center [549, 205] width 8 height 8
checkbox input "true"
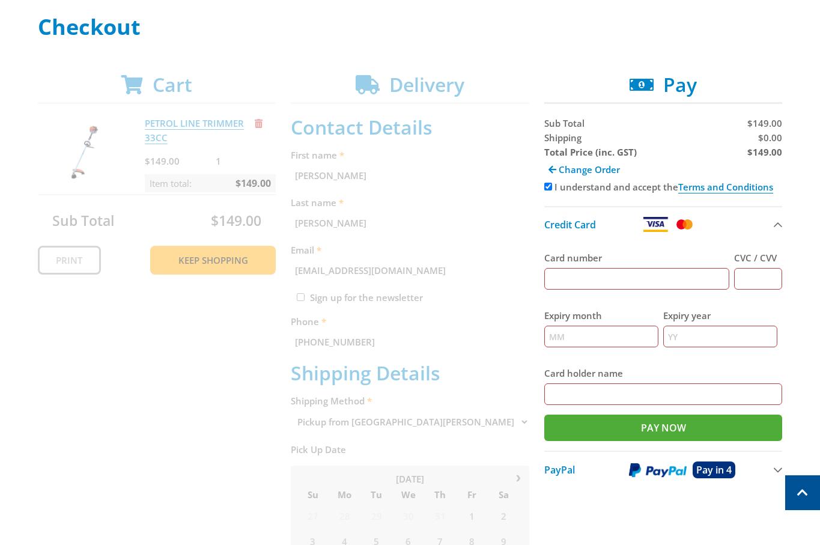
scroll to position [174, 0]
click at [575, 287] on input "Card number" at bounding box center [638, 278] width 186 height 22
type input "5454545454545454"
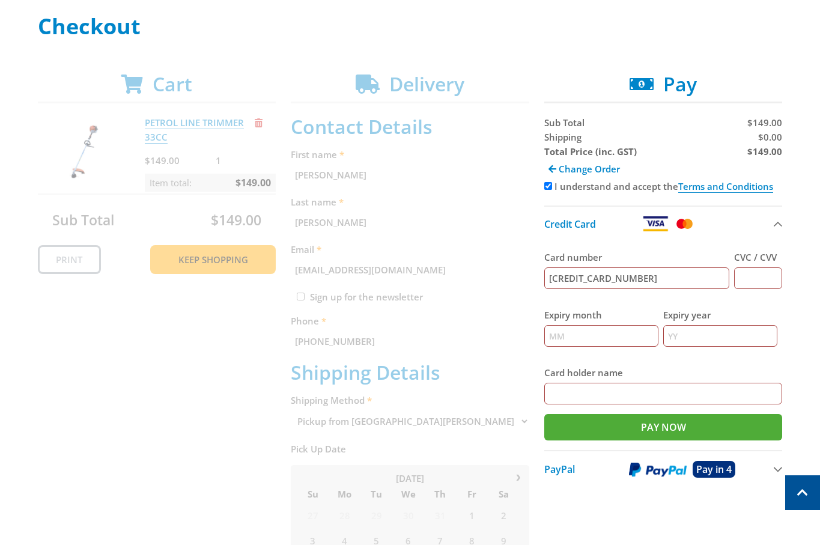
type input "123"
type input "12"
type input "2025"
type input "[PERSON_NAME]"
click at [773, 139] on span "$0.00" at bounding box center [771, 137] width 24 height 12
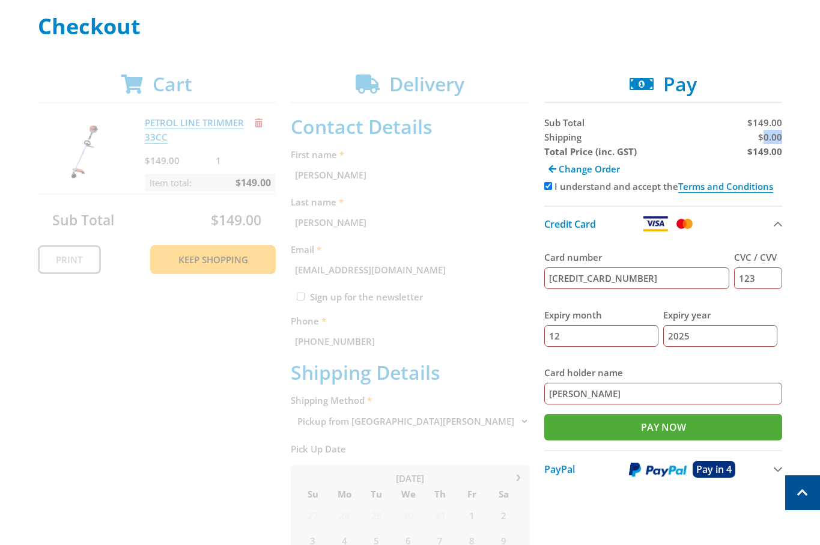
click at [773, 139] on span "$0.00" at bounding box center [771, 137] width 24 height 12
copy span "0.00"
click at [71, 386] on div "Cart PETROL LINE TRIMMER 33CC $149.00 1 Item total: $149.00 Sub Total $149.00 P…" at bounding box center [410, 480] width 745 height 814
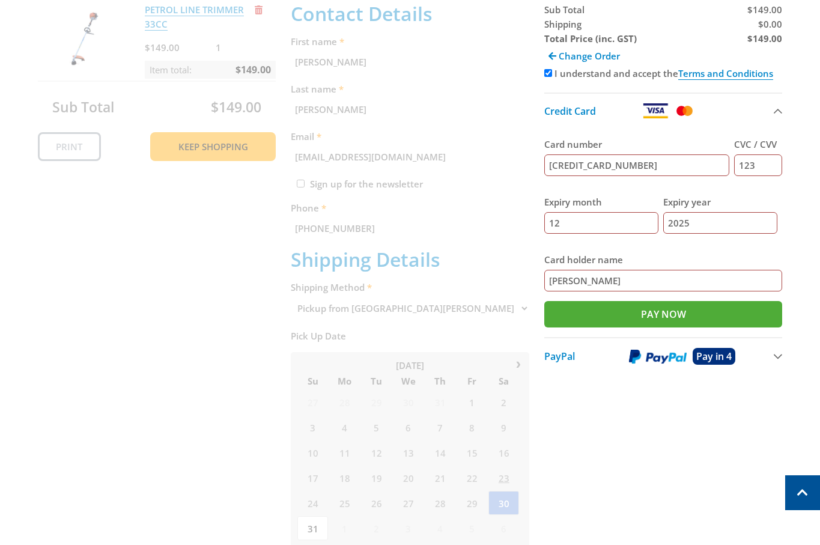
scroll to position [285, 0]
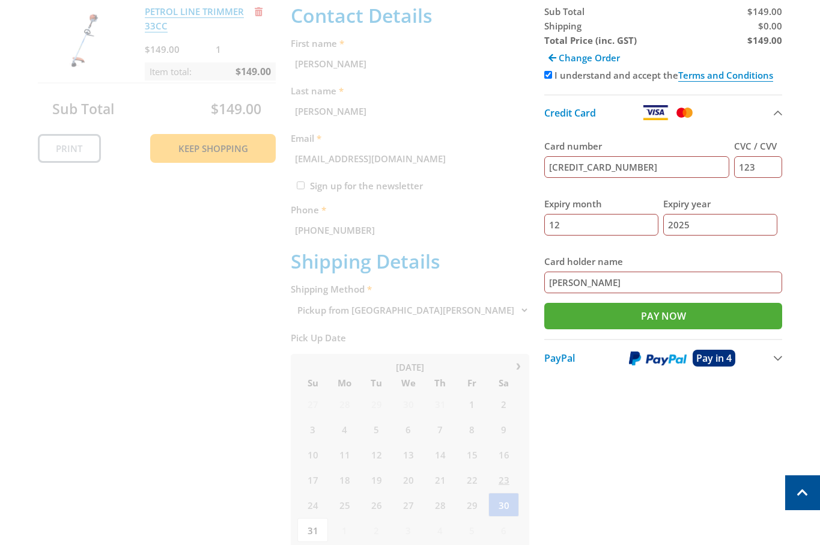
click at [711, 515] on div "Cart PETROL LINE TRIMMER 33CC $149.00 1 Item total: $149.00 Sub Total $149.00 P…" at bounding box center [410, 369] width 745 height 814
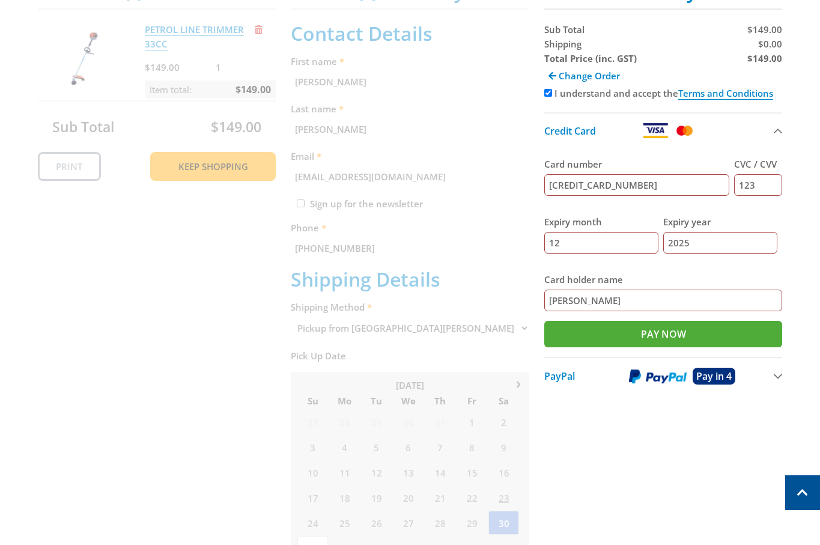
scroll to position [266, 0]
